Goal: Task Accomplishment & Management: Use online tool/utility

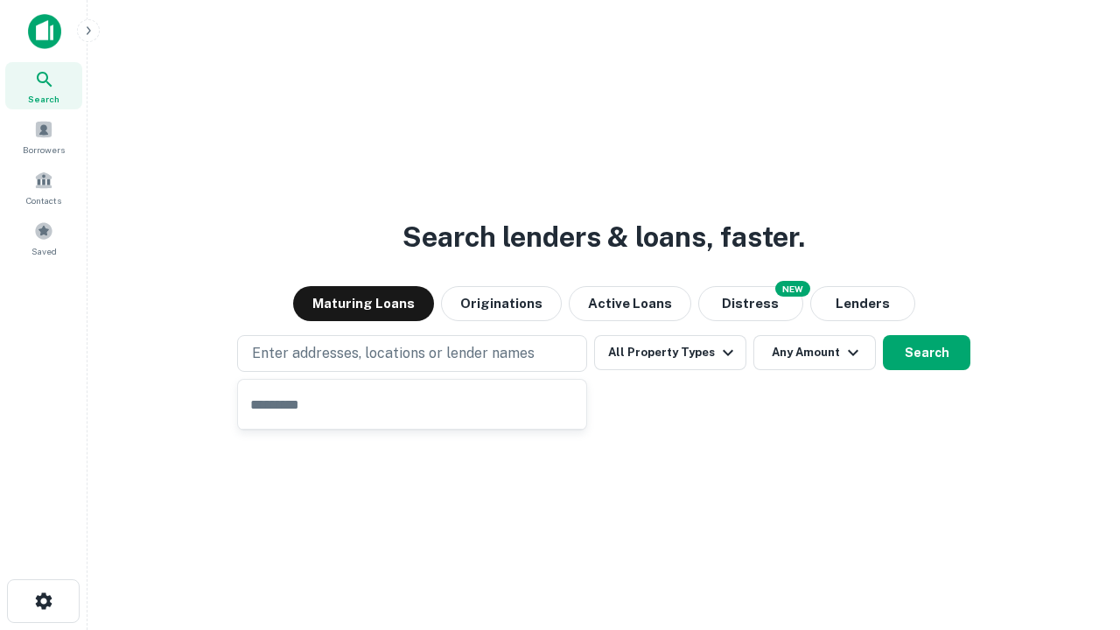
type input "**********"
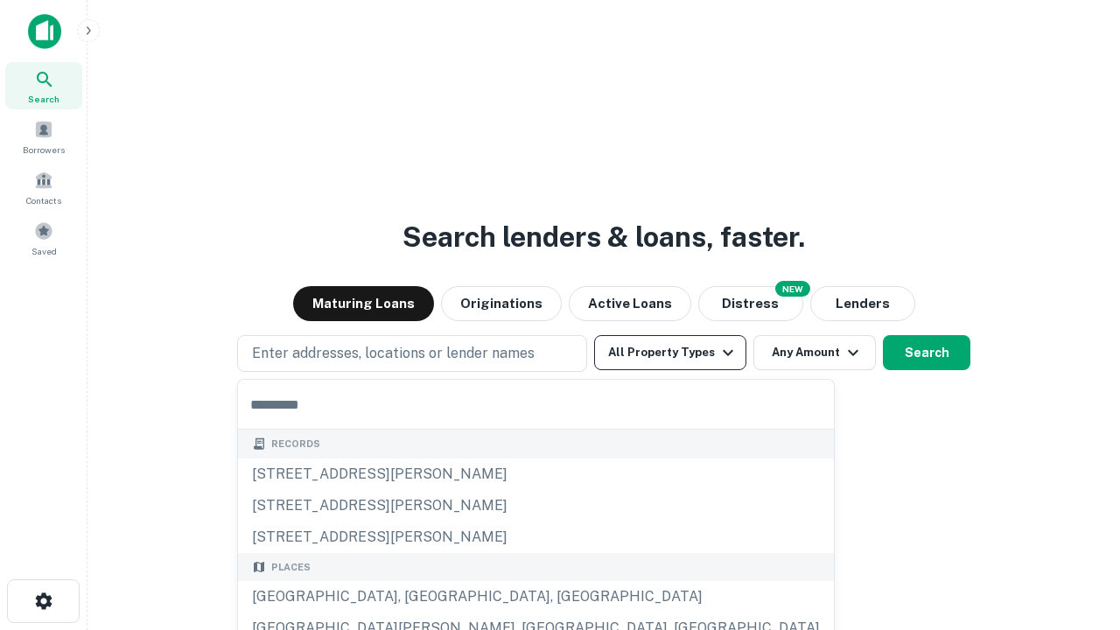
click at [670, 353] on button "All Property Types" at bounding box center [670, 352] width 152 height 35
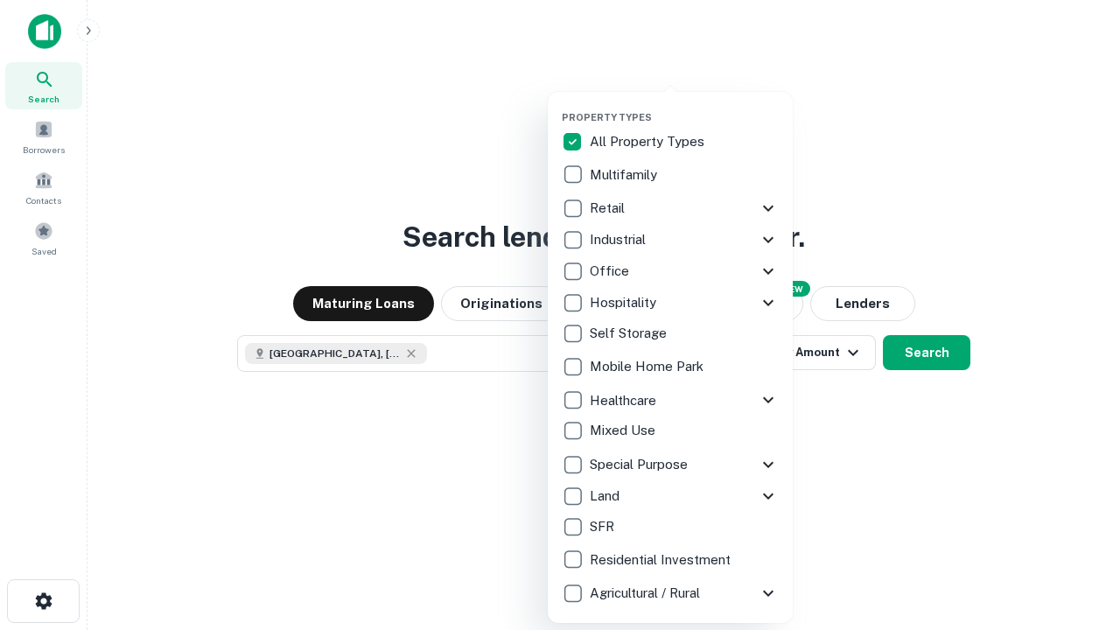
click at [684, 106] on button "button" at bounding box center [684, 106] width 245 height 1
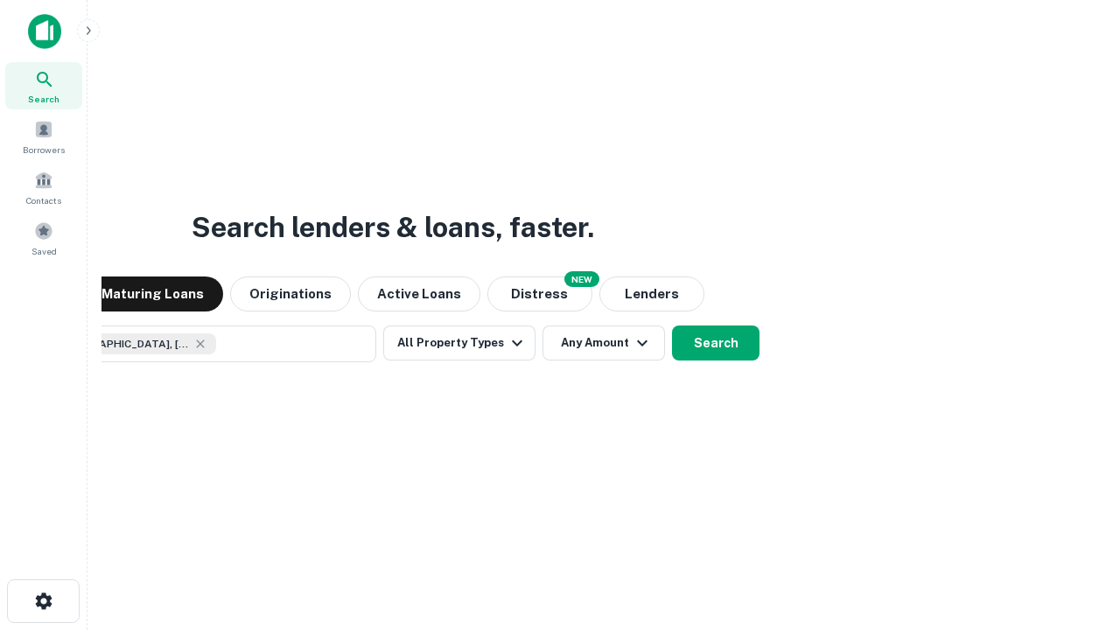
scroll to position [28, 0]
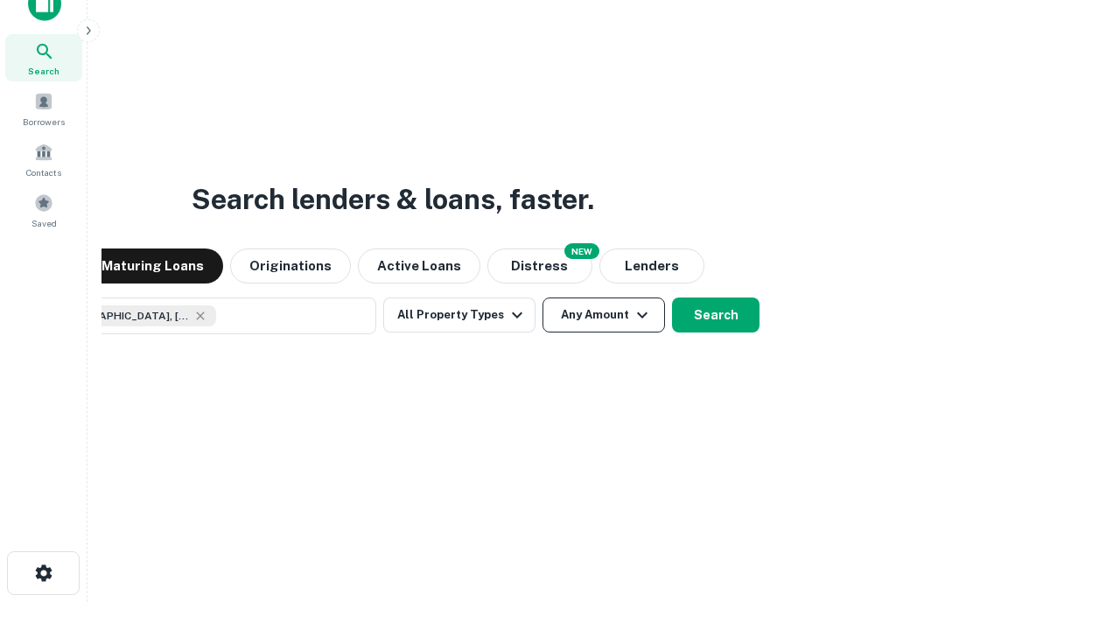
click at [543, 298] on button "Any Amount" at bounding box center [604, 315] width 123 height 35
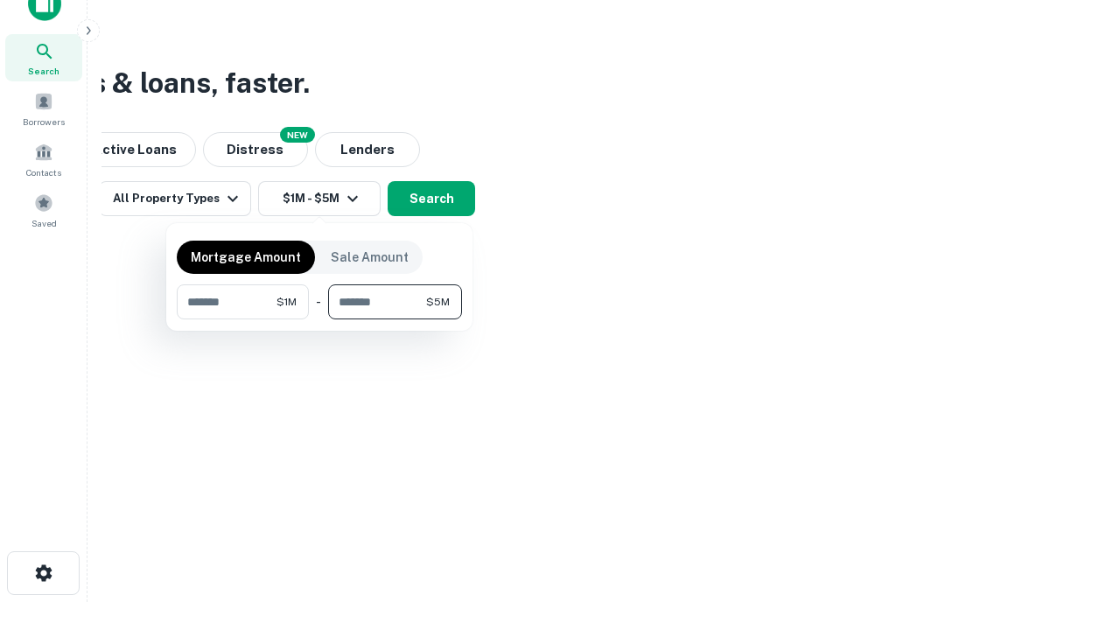
type input "*******"
click at [319, 319] on button "button" at bounding box center [319, 319] width 285 height 1
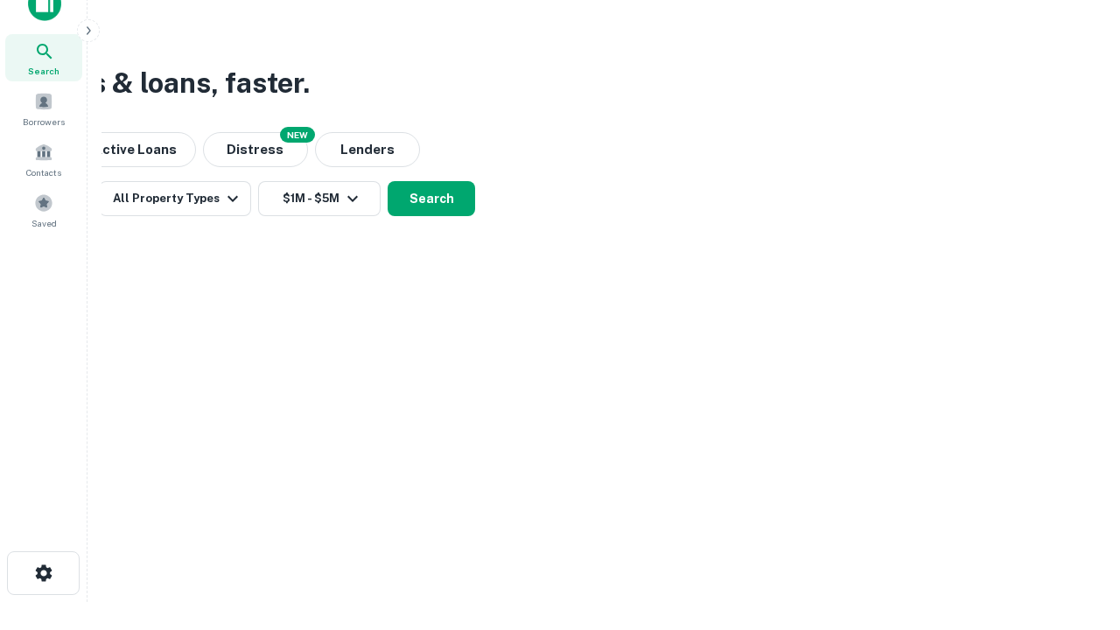
scroll to position [28, 0]
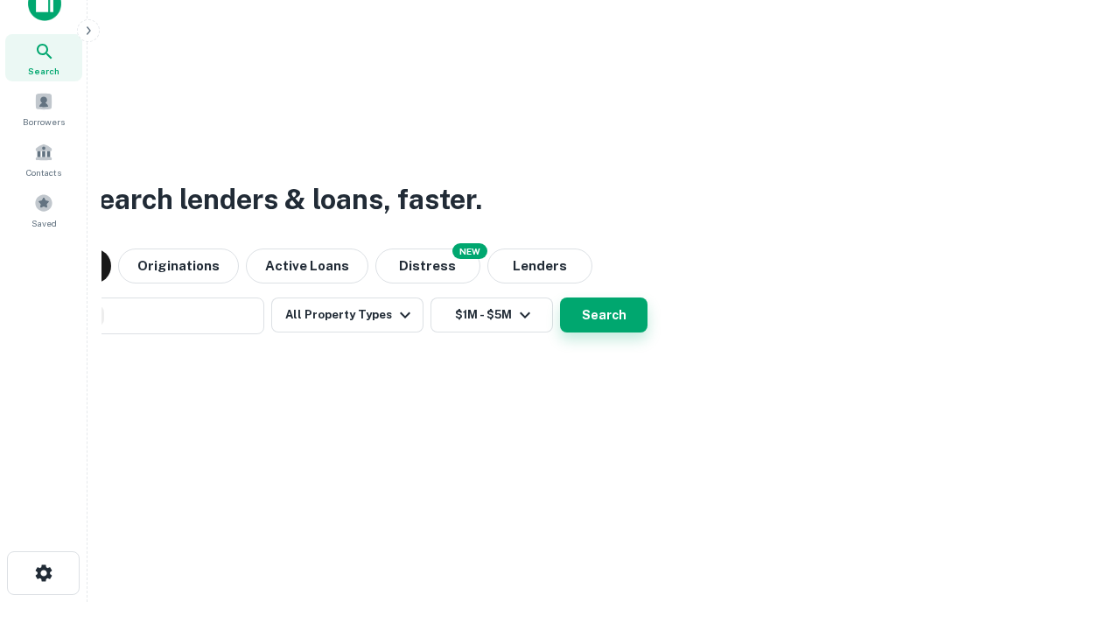
click at [560, 298] on button "Search" at bounding box center [604, 315] width 88 height 35
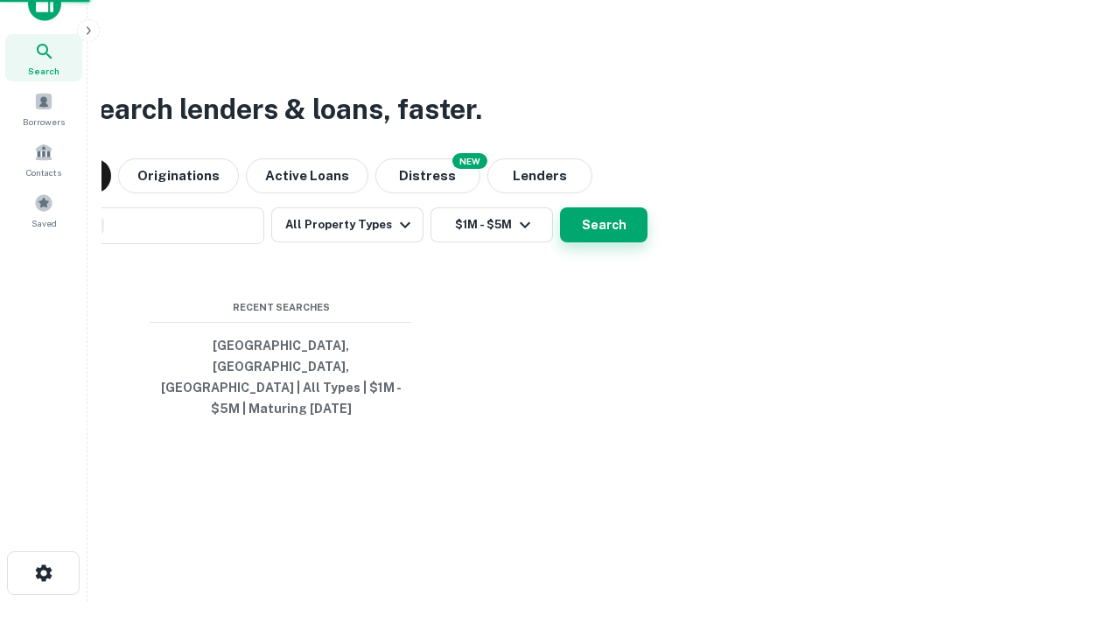
scroll to position [57, 495]
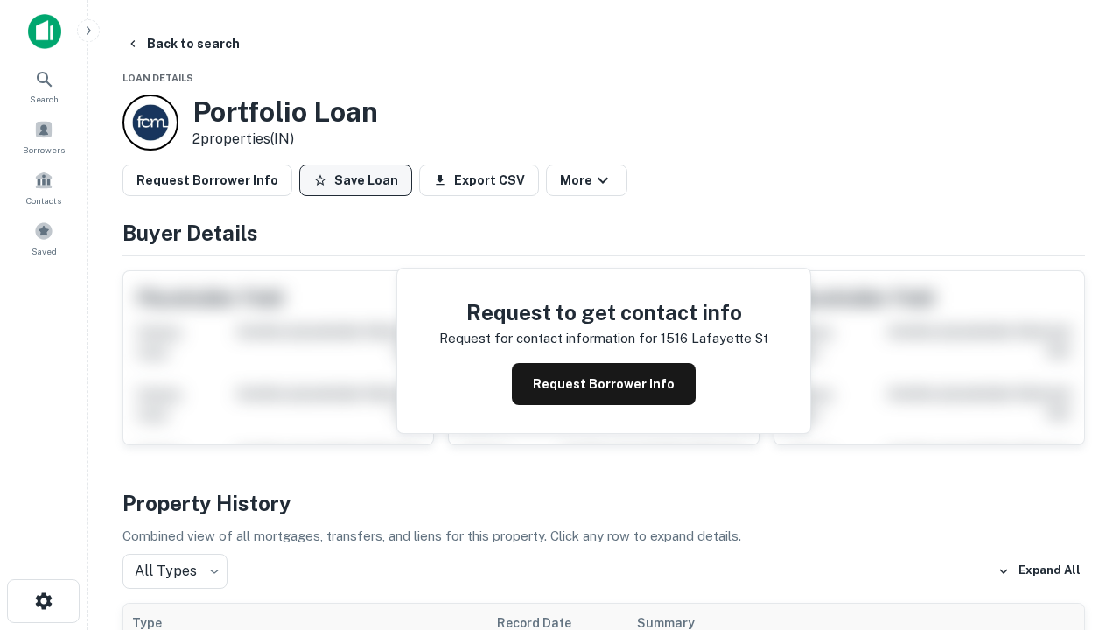
click at [355, 180] on button "Save Loan" at bounding box center [355, 181] width 113 height 32
click at [360, 180] on button "Save Loan" at bounding box center [355, 181] width 113 height 32
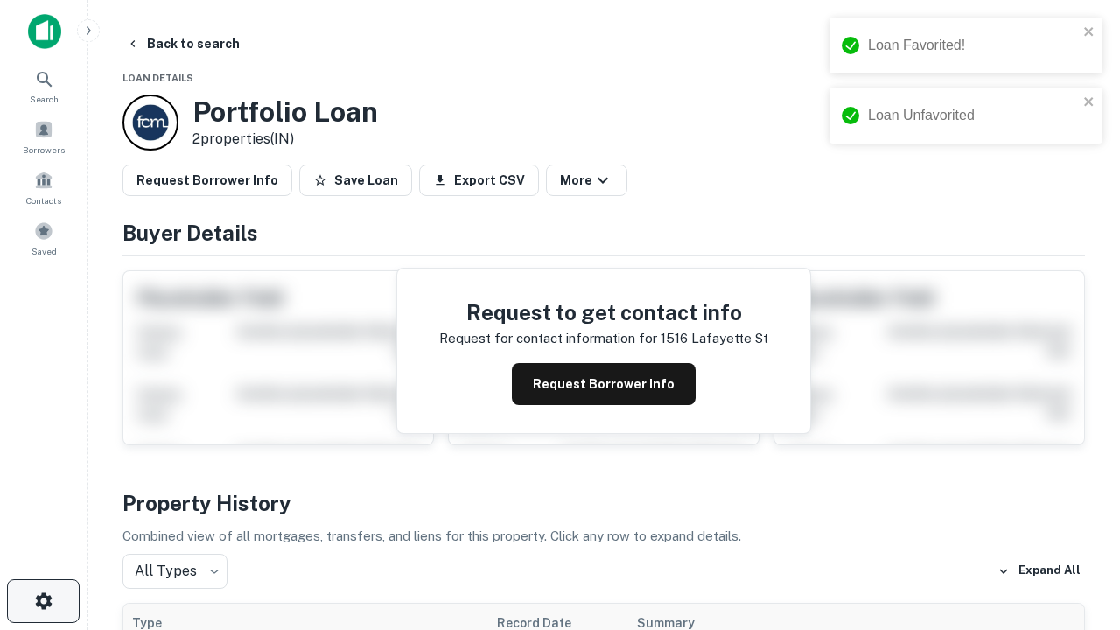
click at [43, 601] on icon "button" at bounding box center [43, 601] width 21 height 21
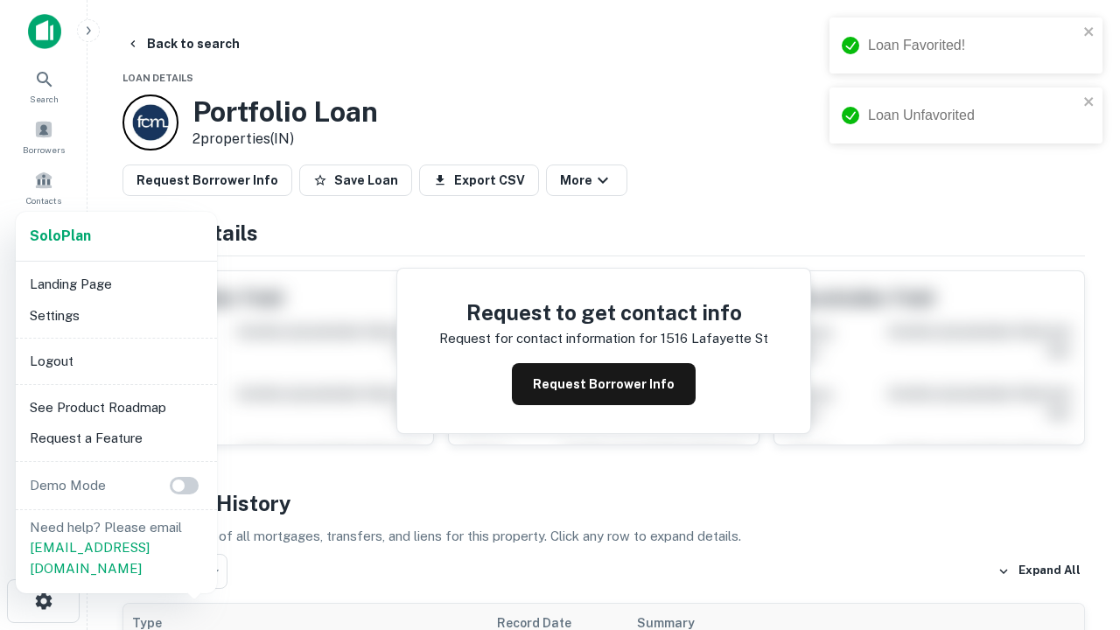
click at [116, 361] on li "Logout" at bounding box center [116, 362] width 187 height 32
